Goal: Information Seeking & Learning: Check status

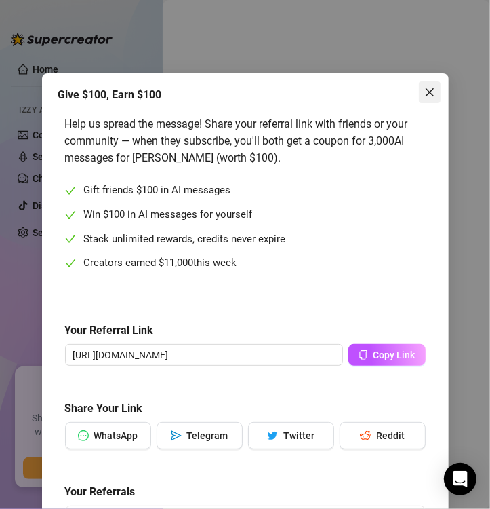
click at [425, 90] on icon "close" at bounding box center [430, 92] width 11 height 11
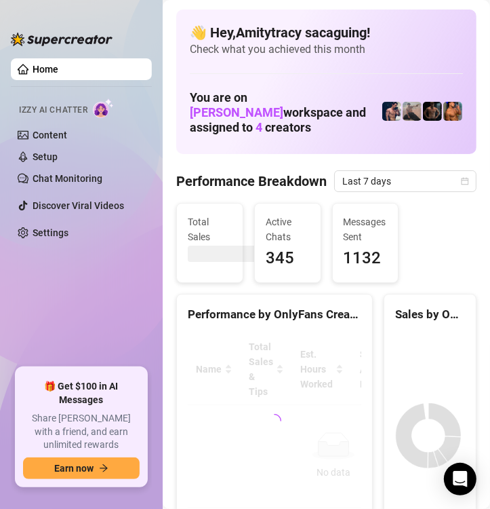
click at [287, 179] on Breakdown "Performance Breakdown" at bounding box center [251, 181] width 151 height 19
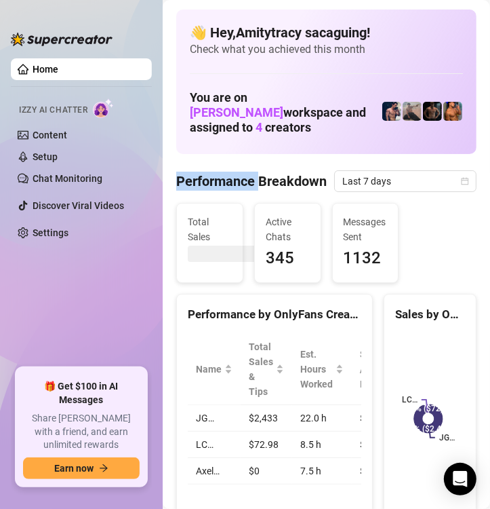
click at [287, 179] on Breakdown "Performance Breakdown" at bounding box center [251, 181] width 151 height 19
